Goal: Task Accomplishment & Management: Manage account settings

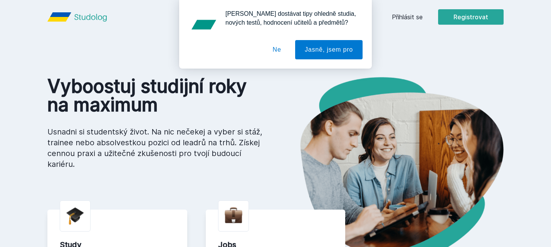
click at [410, 19] on div "[PERSON_NAME] dostávat tipy ohledně studia, nových testů, hodnocení učitelů a p…" at bounding box center [275, 34] width 551 height 69
click at [284, 48] on button "Ne" at bounding box center [277, 49] width 28 height 19
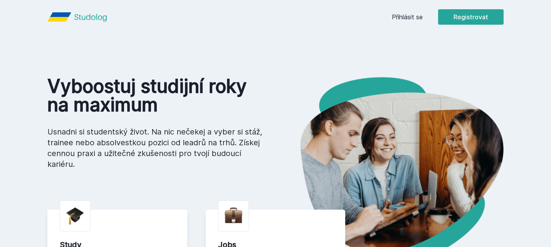
click at [413, 13] on link "Přihlásit se" at bounding box center [407, 16] width 31 height 9
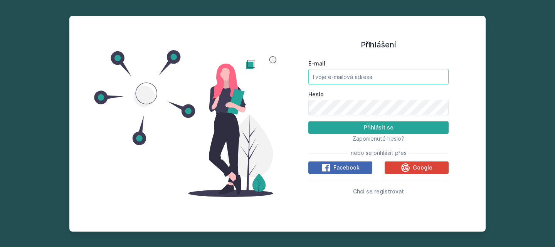
click at [350, 76] on input "E-mail" at bounding box center [378, 76] width 140 height 15
click at [358, 74] on input "mihd01" at bounding box center [378, 76] width 140 height 15
click at [345, 77] on input "mihd01♦vse,cz" at bounding box center [378, 76] width 140 height 15
click at [344, 77] on input "mihd01♦vse,cz" at bounding box center [378, 76] width 140 height 15
click at [334, 78] on input "mihd01♦[DOMAIN_NAME]" at bounding box center [378, 76] width 140 height 15
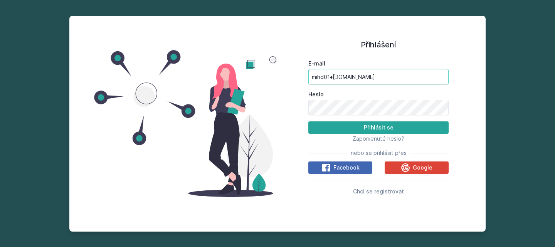
click at [332, 77] on input "mihd01♦[DOMAIN_NAME]" at bounding box center [378, 76] width 140 height 15
type input "[EMAIL_ADDRESS][DOMAIN_NAME]"
click at [308, 121] on button "Přihlásit se" at bounding box center [378, 127] width 140 height 12
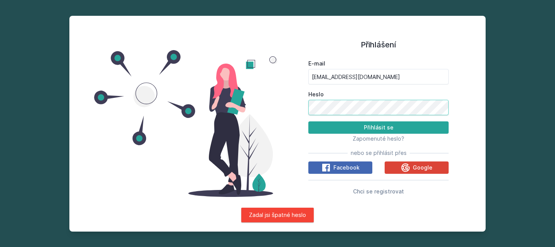
click at [308, 121] on button "Přihlásit se" at bounding box center [378, 127] width 140 height 12
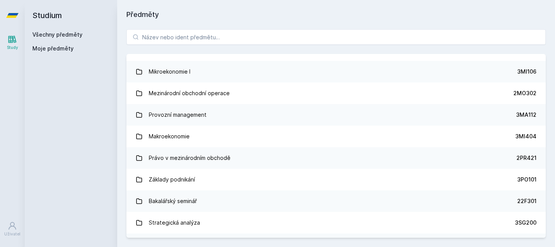
scroll to position [964, 0]
click at [251, 27] on div "Právo 2PR101 Statistika 4ST201 Matematika pro ekonomy 4MM101 Angličtina pro eko…" at bounding box center [336, 133] width 438 height 227
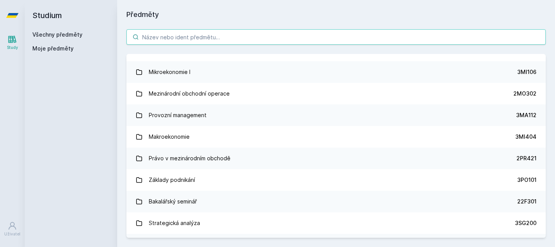
click at [243, 37] on input "search" at bounding box center [335, 36] width 419 height 15
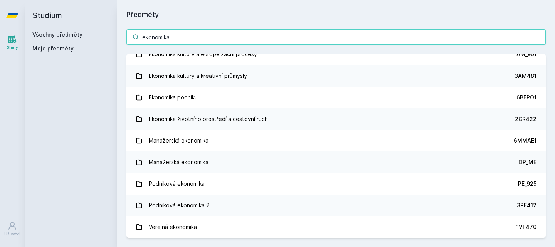
scroll to position [420, 0]
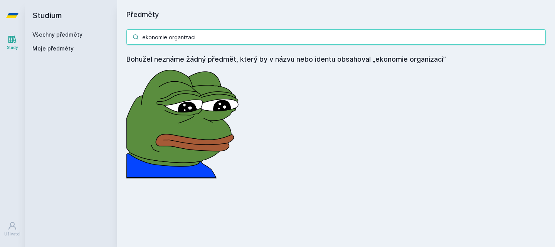
type input "ekonomie organizaci"
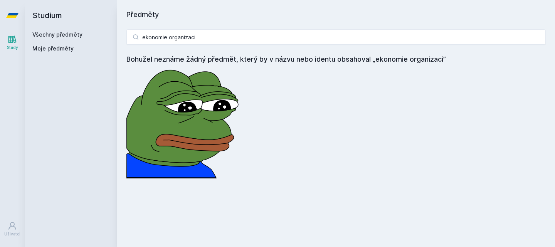
drag, startPoint x: 70, startPoint y: 39, endPoint x: 62, endPoint y: 50, distance: 13.4
click at [62, 50] on div "Všechny předměty Moje předměty" at bounding box center [70, 43] width 77 height 25
click at [62, 50] on span "Moje předměty" at bounding box center [52, 49] width 41 height 8
click at [57, 44] on div "Všechny předměty Moje předměty" at bounding box center [70, 43] width 77 height 25
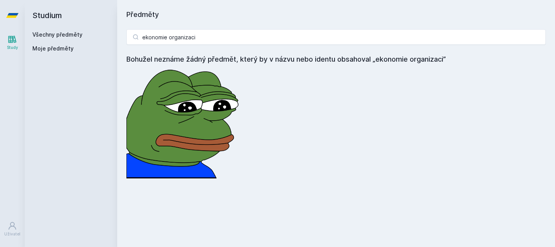
click at [15, 35] on icon at bounding box center [12, 39] width 9 height 9
click at [11, 42] on icon at bounding box center [12, 39] width 8 height 7
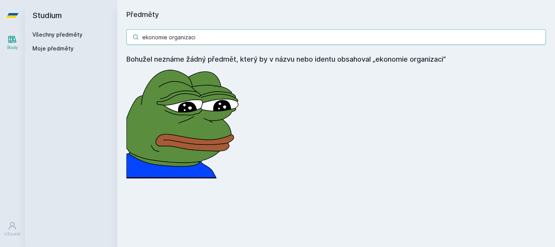
click at [199, 34] on input "ekonomie organizaci" at bounding box center [335, 36] width 419 height 15
click at [541, 39] on input "ekonomie organizaci" at bounding box center [335, 36] width 419 height 15
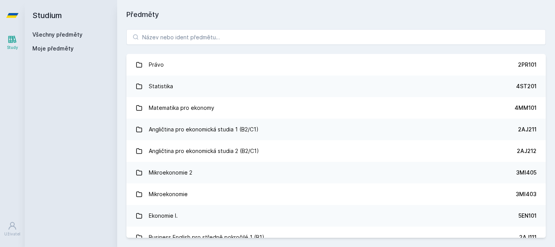
click at [58, 35] on link "Všechny předměty" at bounding box center [57, 34] width 50 height 7
click at [50, 51] on span "Moje předměty" at bounding box center [52, 49] width 41 height 8
click at [13, 45] on div "Study" at bounding box center [12, 48] width 11 height 6
click at [8, 225] on icon at bounding box center [12, 225] width 9 height 9
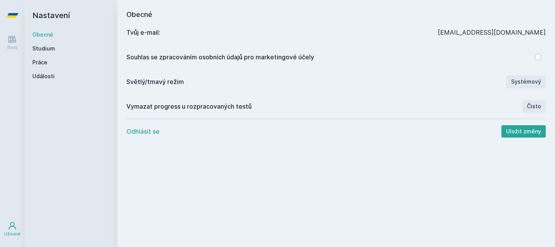
click at [43, 12] on h2 "Nastavení" at bounding box center [70, 15] width 77 height 31
click at [10, 37] on icon at bounding box center [12, 39] width 8 height 7
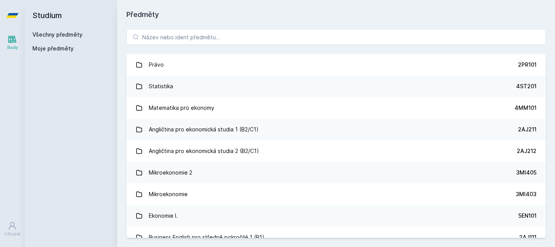
click at [64, 35] on link "Všechny předměty" at bounding box center [57, 34] width 50 height 7
drag, startPoint x: 40, startPoint y: 48, endPoint x: 56, endPoint y: 34, distance: 21.3
click at [56, 34] on div "Všechny předměty Moje předměty" at bounding box center [70, 43] width 77 height 25
click at [56, 34] on link "Všechny předměty" at bounding box center [57, 34] width 50 height 7
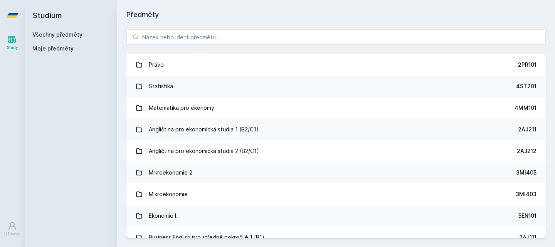
drag, startPoint x: 53, startPoint y: 96, endPoint x: 121, endPoint y: -46, distance: 158.0
click at [121, 0] on html "Study Uživatel Studium Všechny předměty Moje předměty Předměty Právo 2PR101 Sta…" at bounding box center [277, 123] width 555 height 247
